Goal: Navigation & Orientation: Find specific page/section

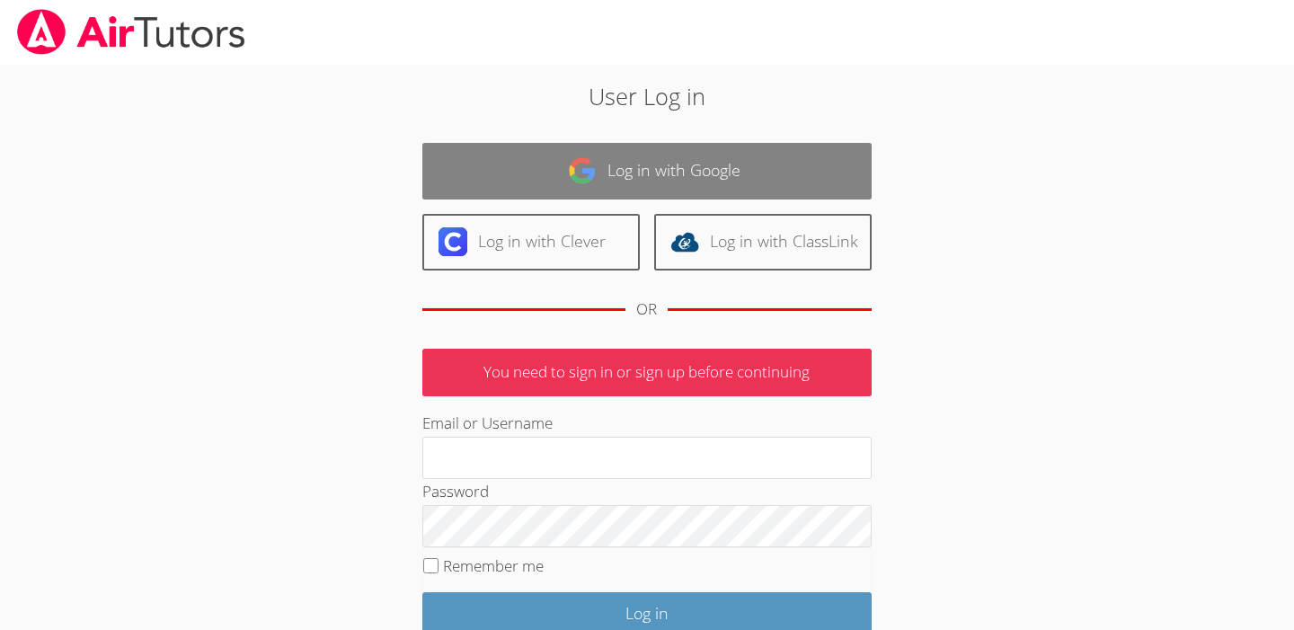
click at [671, 187] on link "Log in with Google" at bounding box center [646, 171] width 449 height 57
